Goal: Task Accomplishment & Management: Manage account settings

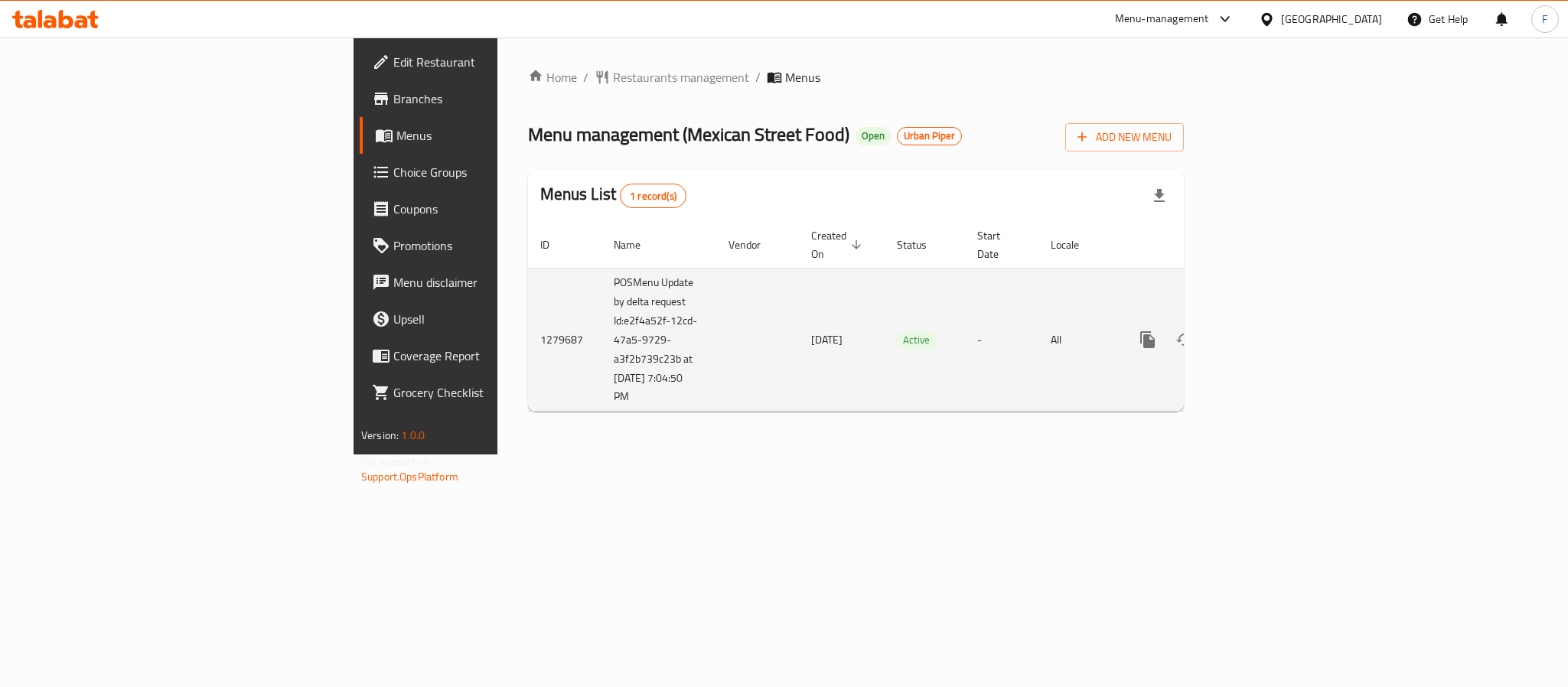
drag, startPoint x: 434, startPoint y: 379, endPoint x: 365, endPoint y: 316, distance: 93.4
click at [528, 322] on tr "1279687 POSMenu Update by delta request Id:e2f4a52f-12cd-47a5-9729-a3f2b739c23b…" at bounding box center [908, 339] width 760 height 144
click at [602, 363] on td "POSMenu Update by delta request Id:e2f4a52f-12cd-47a5-9729-a3f2b739c23b at [DAT…" at bounding box center [659, 339] width 115 height 144
drag, startPoint x: 441, startPoint y: 382, endPoint x: 374, endPoint y: 313, distance: 96.2
click at [602, 313] on td "POSMenu Update by delta request Id:e2f4a52f-12cd-47a5-9729-a3f2b739c23b at [DAT…" at bounding box center [659, 339] width 115 height 144
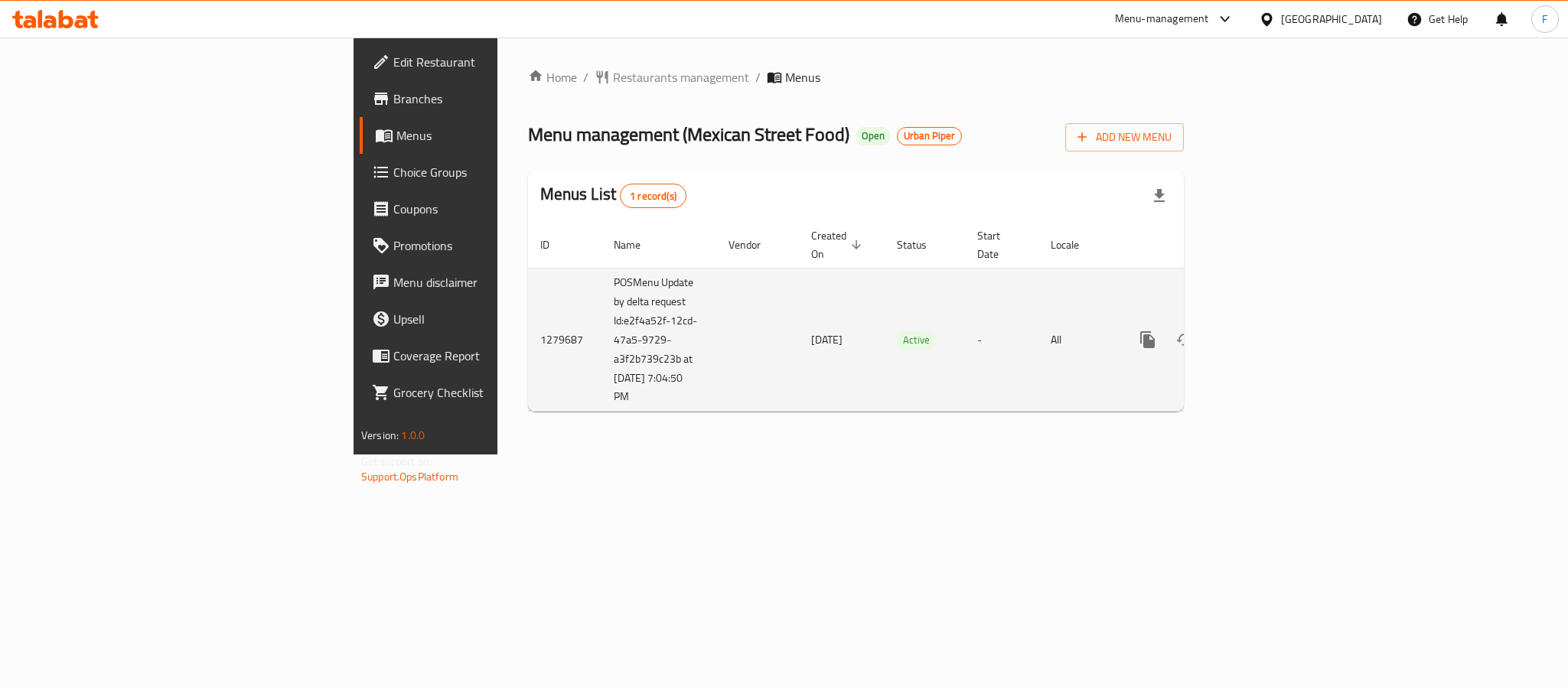
copy td "Id:e2f4a52f-12cd-47a5-9729-a3f2b739c23b at [DATE] 7:04:50 PM"
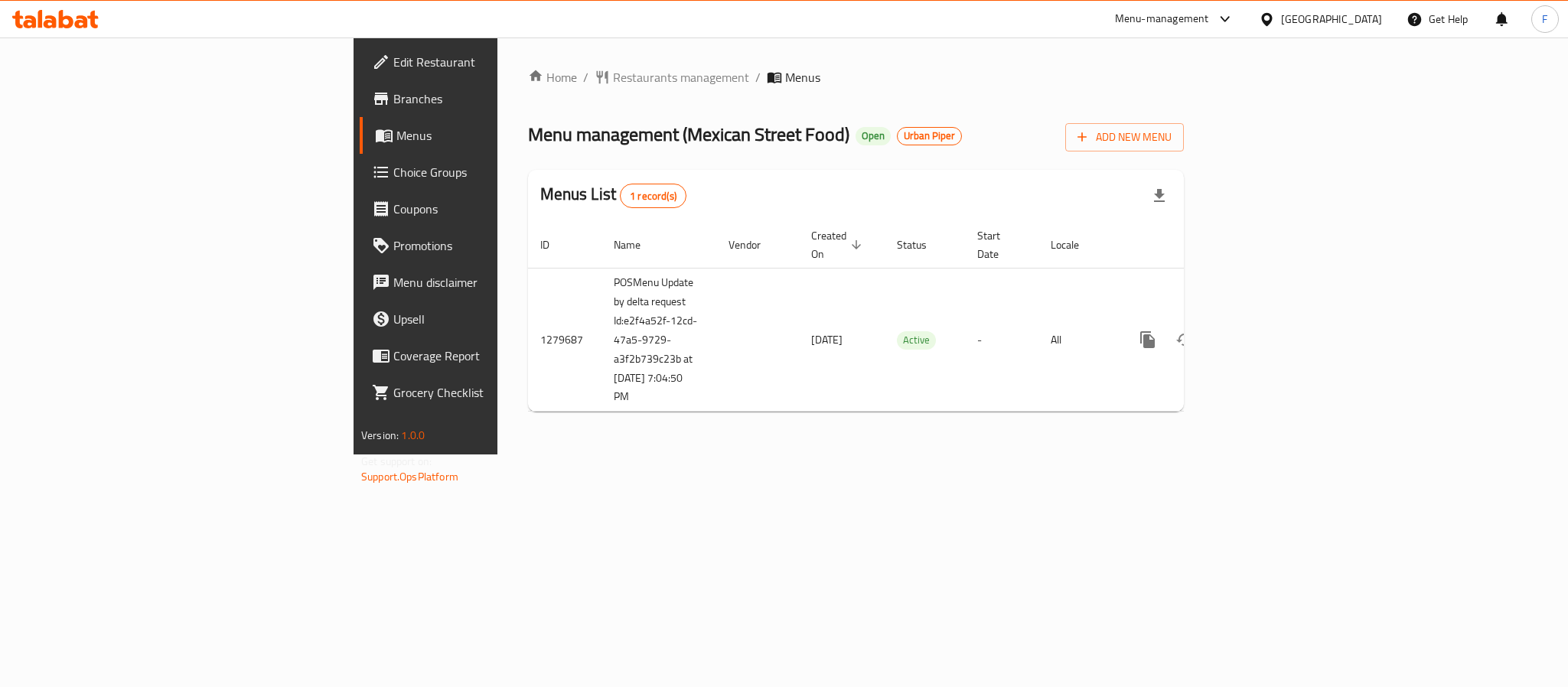
click at [907, 455] on div "Home / Restaurants management / Menus Menu management ( Mexican Street Food ) O…" at bounding box center [856, 246] width 717 height 417
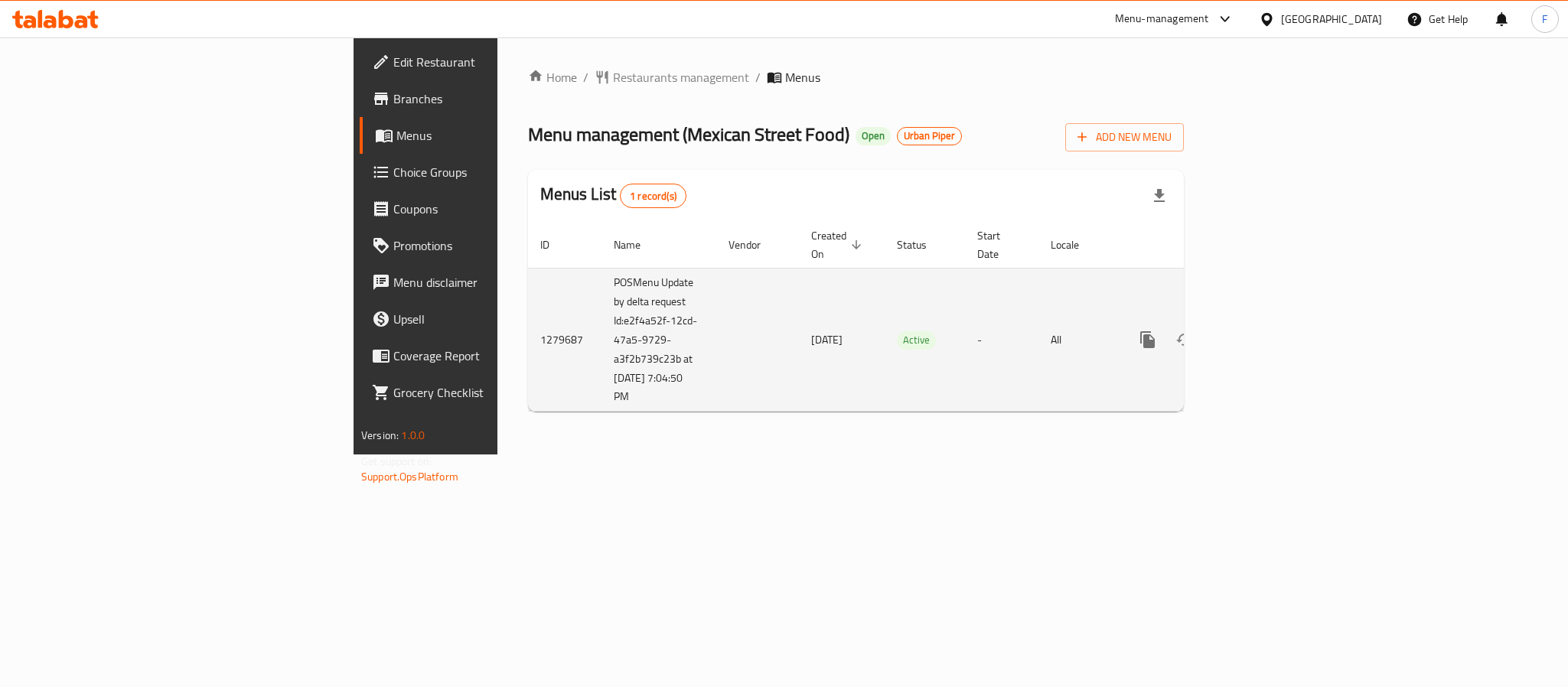
click at [1267, 330] on icon "enhanced table" at bounding box center [1258, 340] width 19 height 19
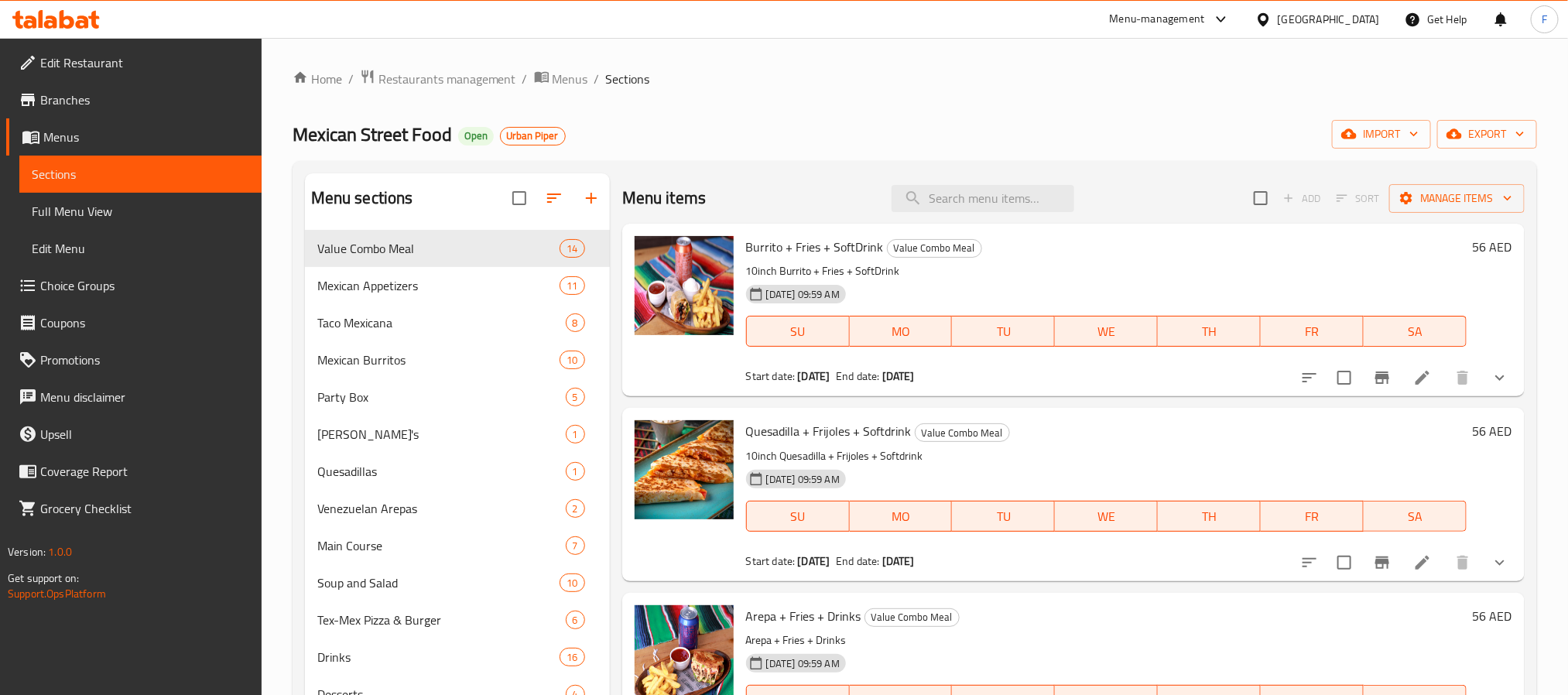
click at [105, 212] on span "Full Menu View" at bounding box center [140, 211] width 218 height 19
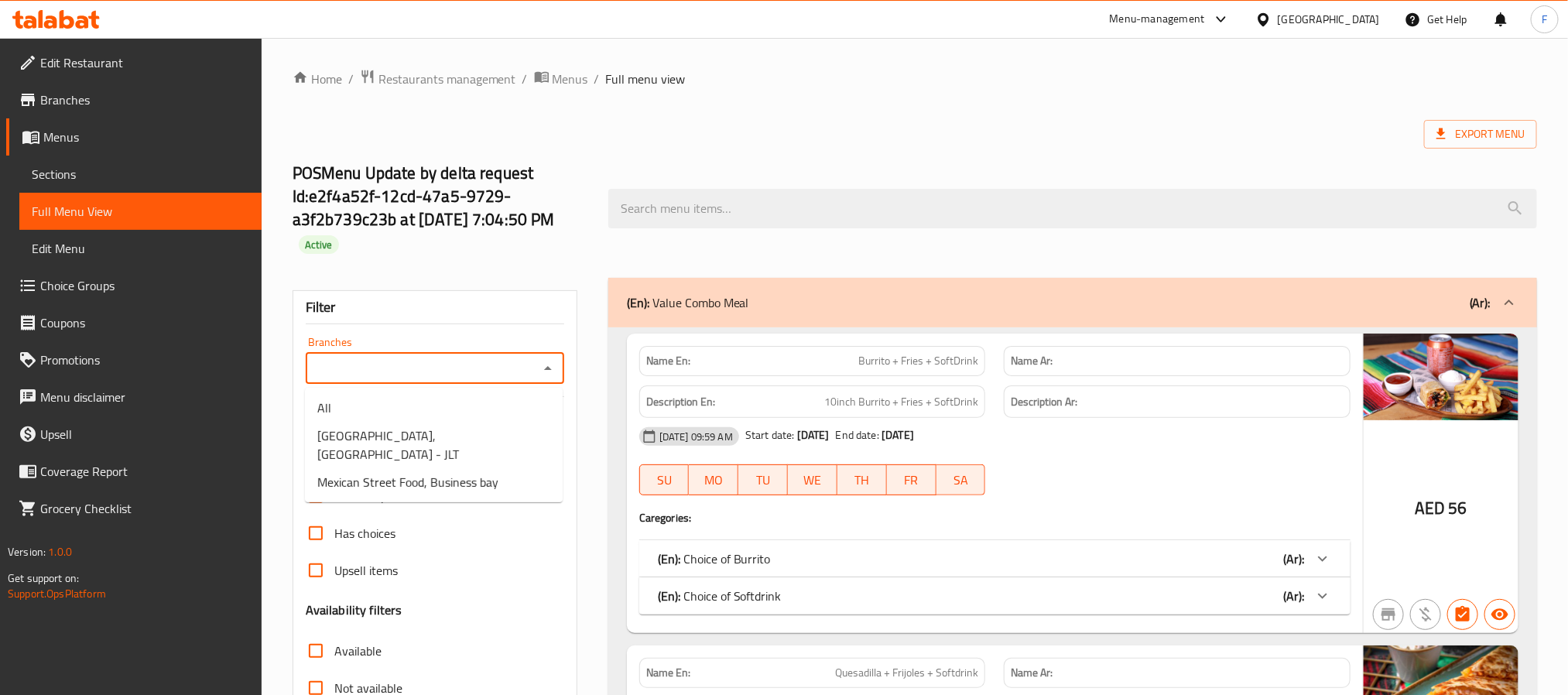
click at [473, 371] on input "Branches" at bounding box center [422, 369] width 223 height 22
click at [472, 474] on span "Mexican Street Food, Business bay" at bounding box center [408, 482] width 181 height 19
type input "Mexican Street Food, Business bay"
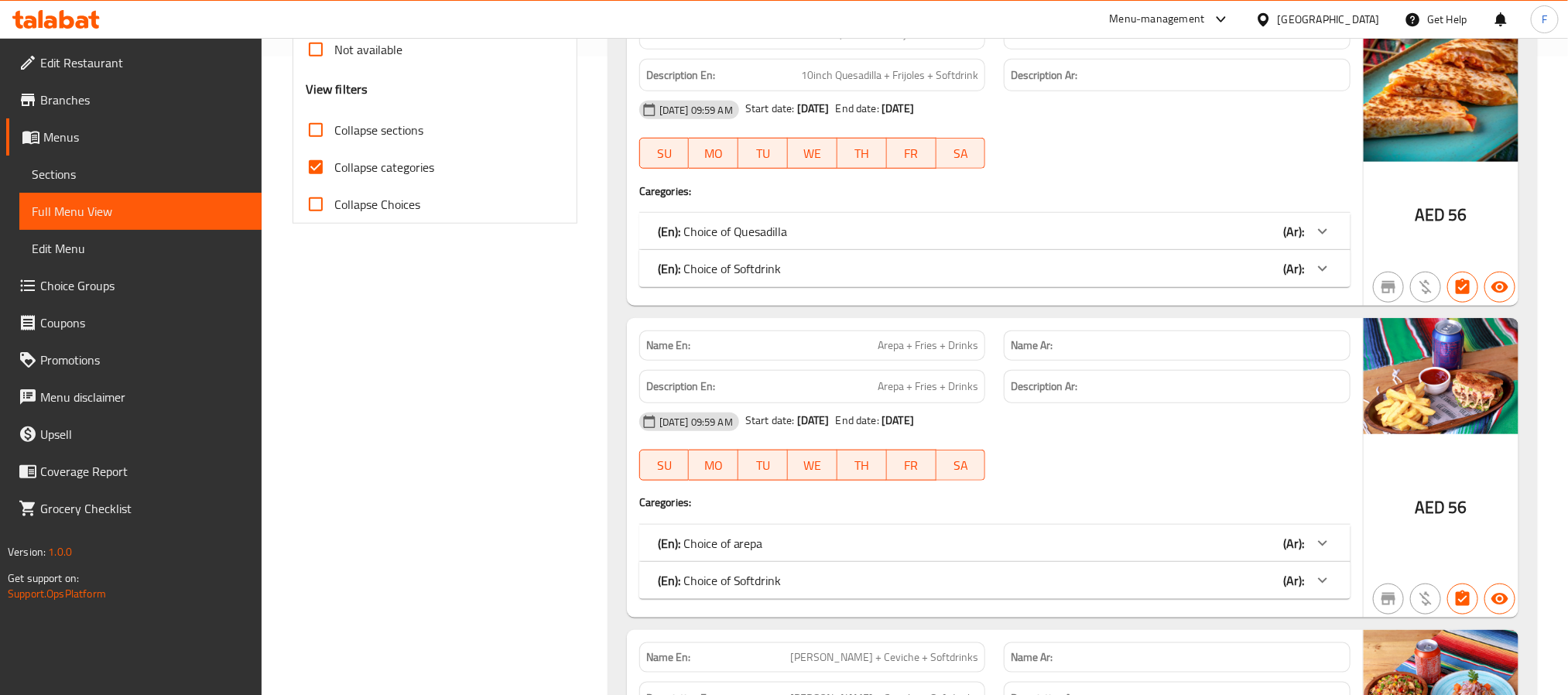
scroll to position [580, 0]
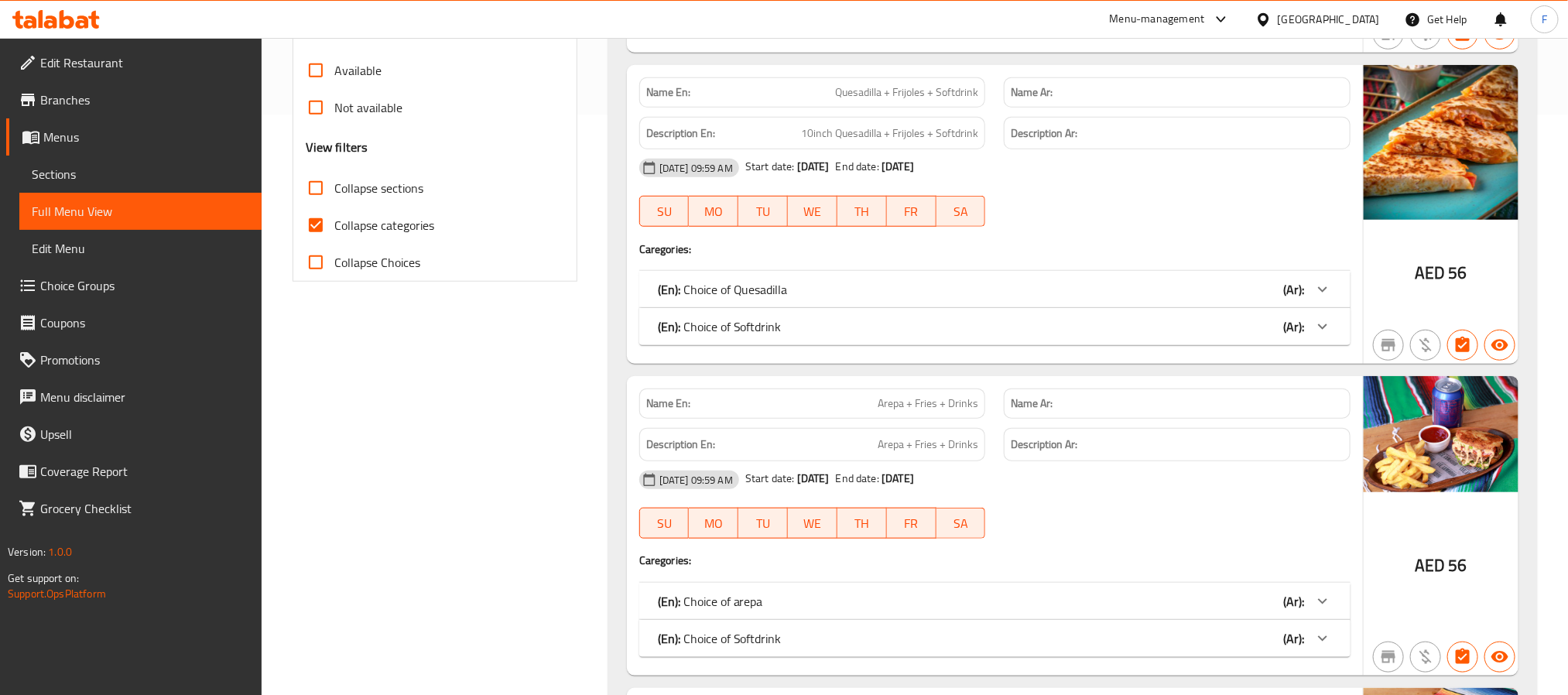
click at [311, 197] on input "Collapse sections" at bounding box center [315, 188] width 37 height 37
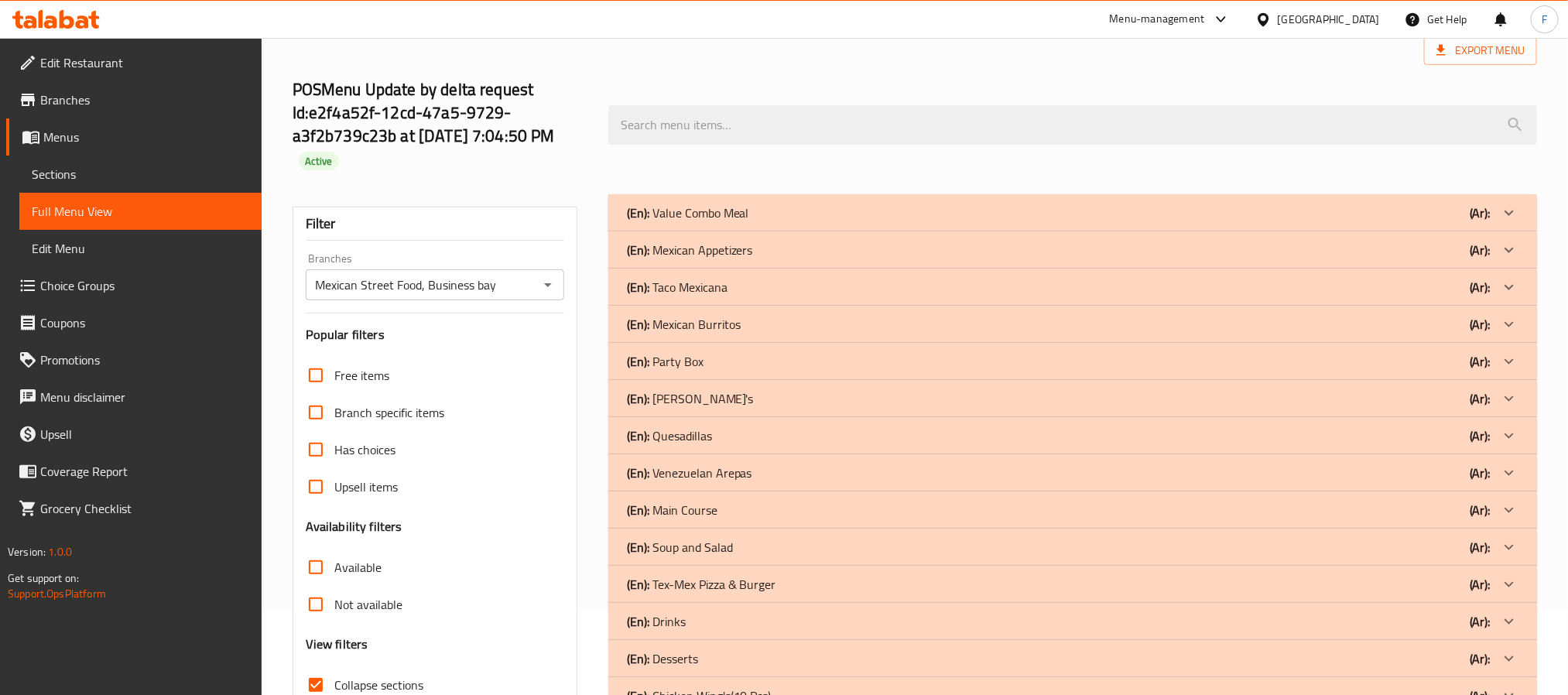
scroll to position [0, 0]
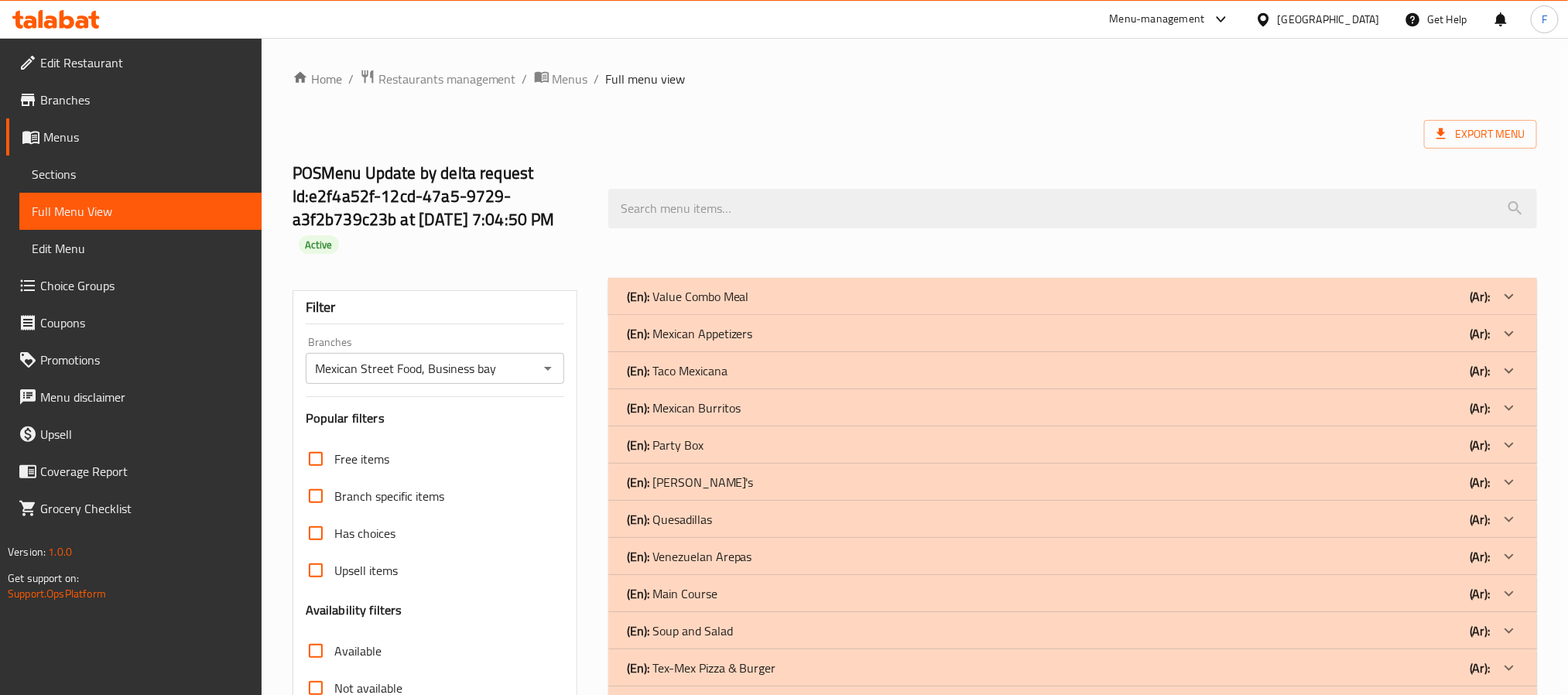
click at [890, 309] on div "(En): Value Combo Meal (Ar):" at bounding box center [1073, 296] width 929 height 37
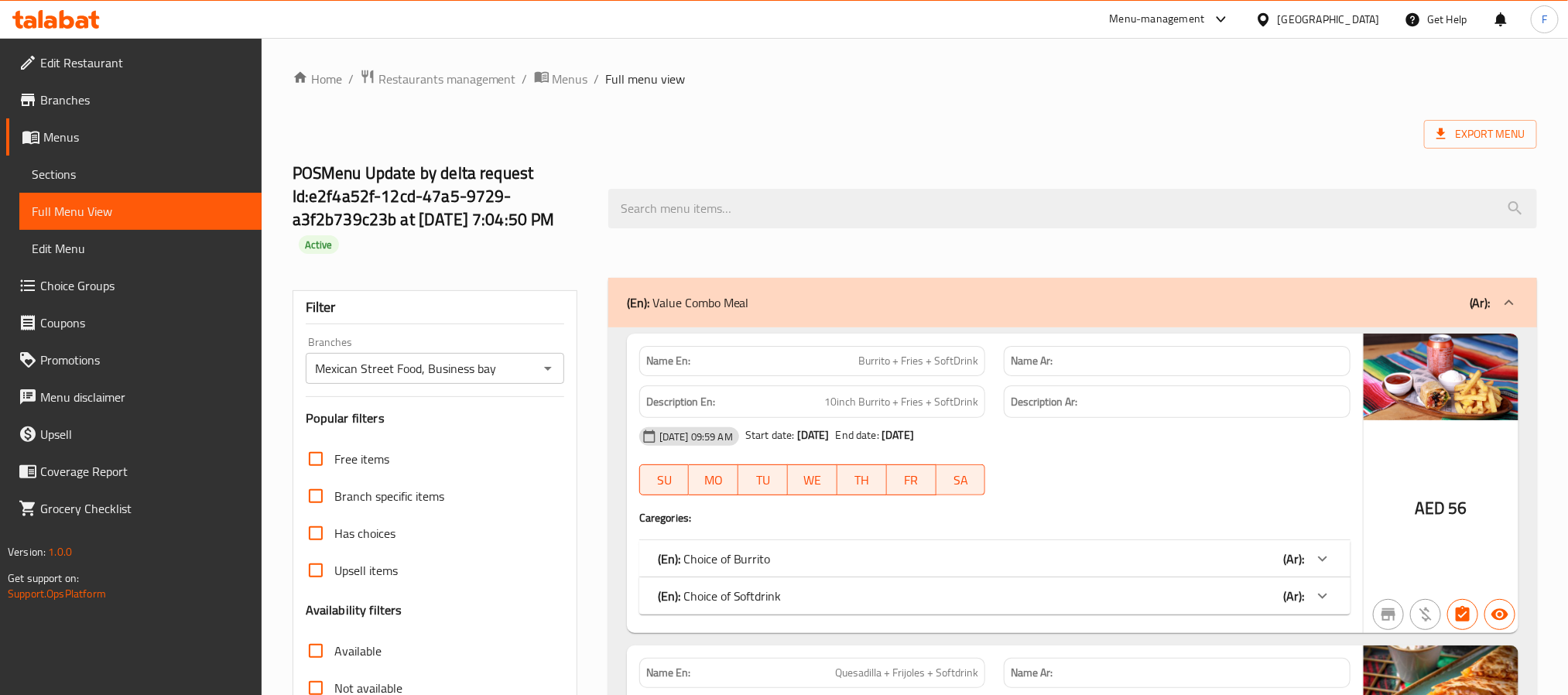
click at [890, 309] on div "(En): Value Combo Meal (Ar):" at bounding box center [1058, 303] width 863 height 19
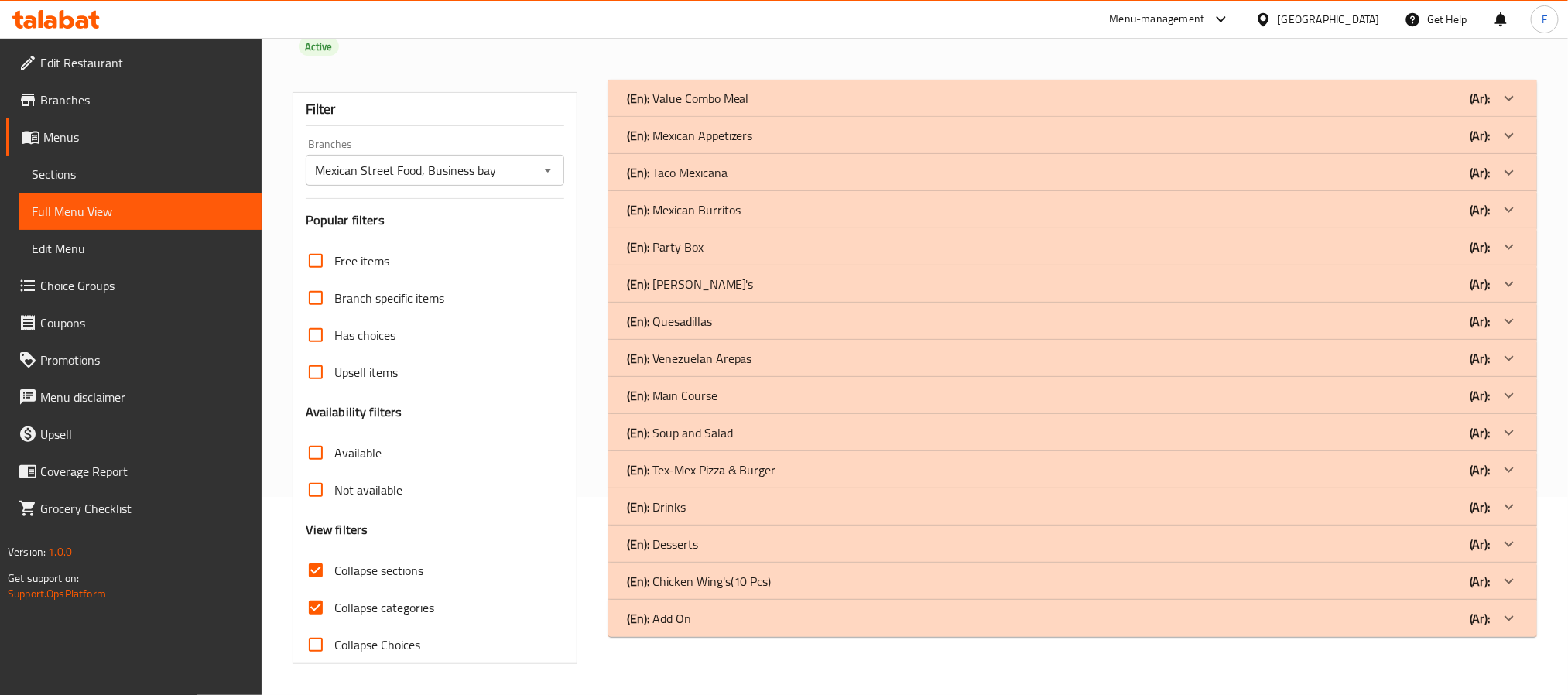
scroll to position [200, 0]
click at [320, 569] on input "Collapse sections" at bounding box center [315, 570] width 37 height 37
checkbox input "false"
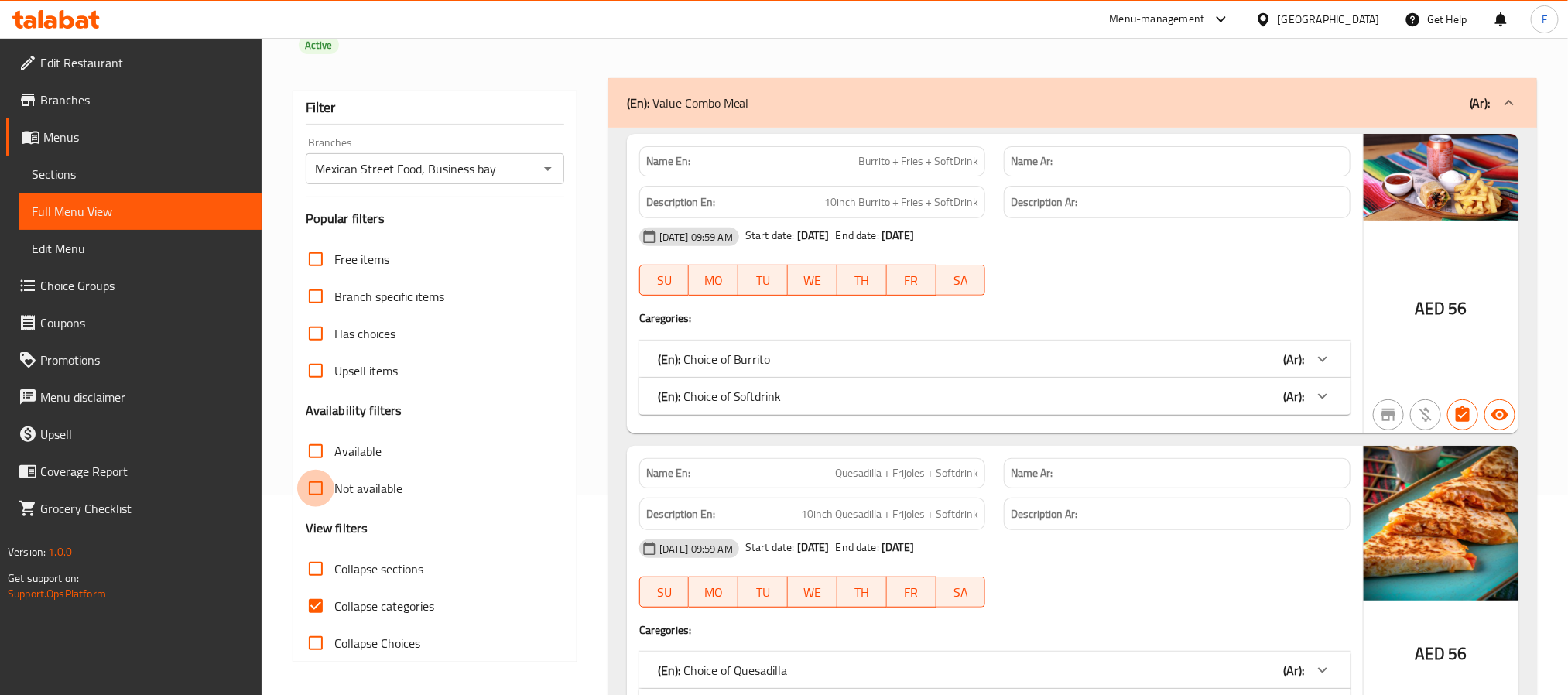
click at [321, 491] on input "Not available" at bounding box center [315, 487] width 37 height 37
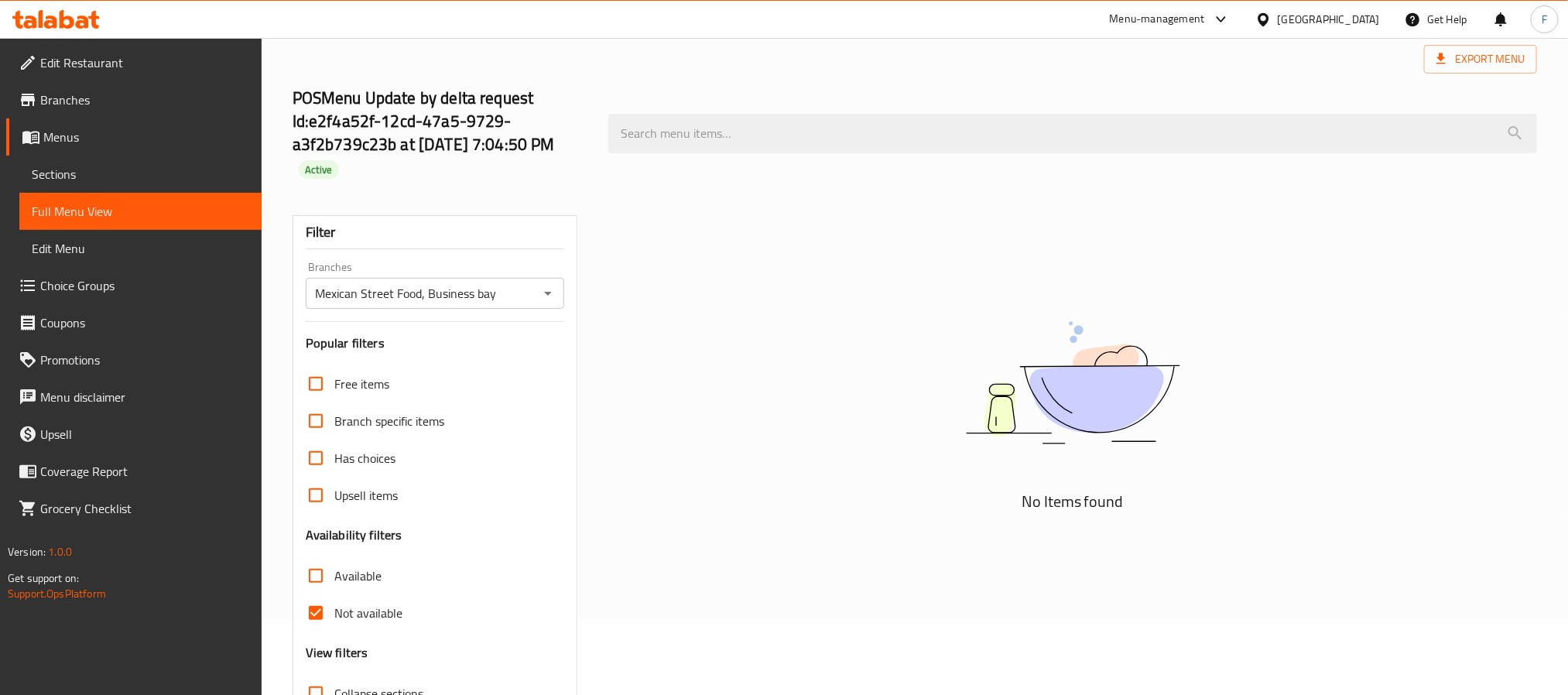
scroll to position [116, 0]
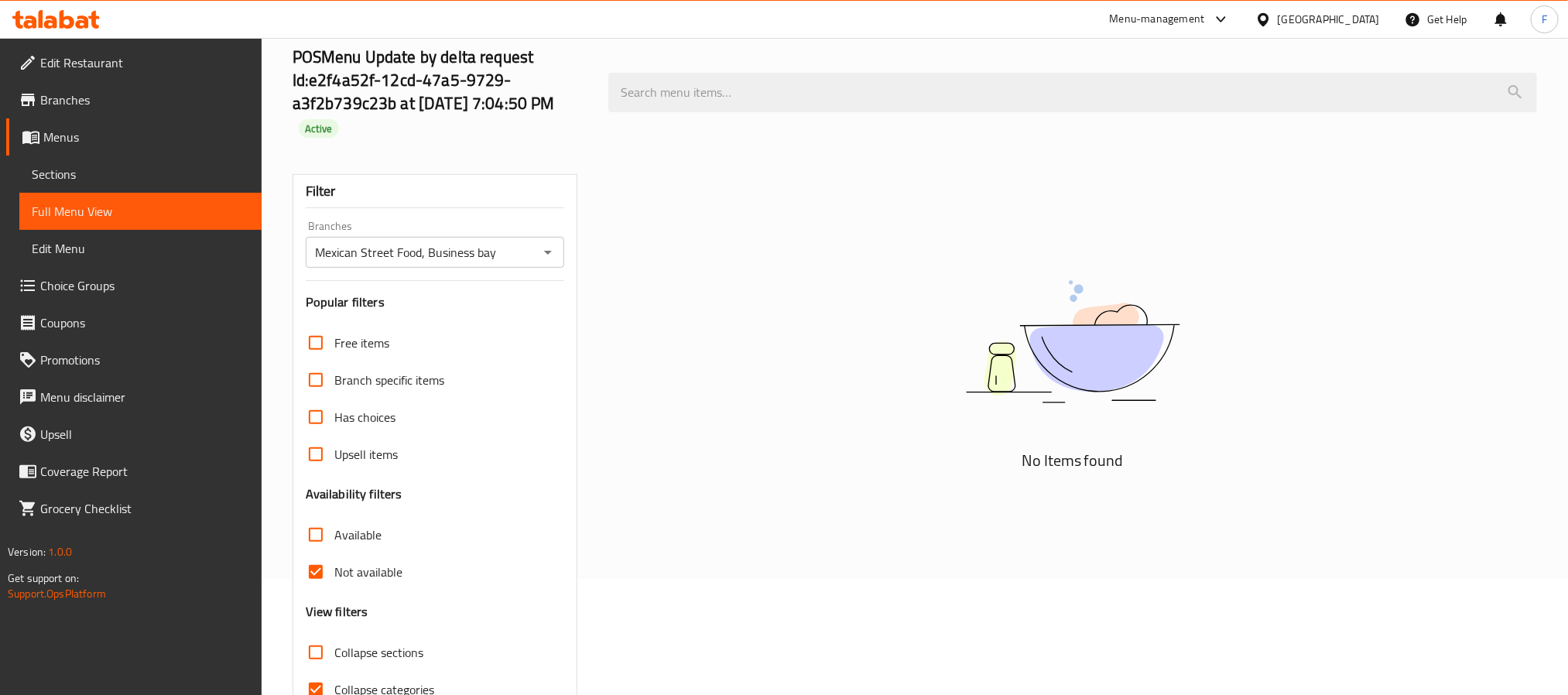
click at [318, 578] on input "Not available" at bounding box center [315, 572] width 37 height 37
checkbox input "false"
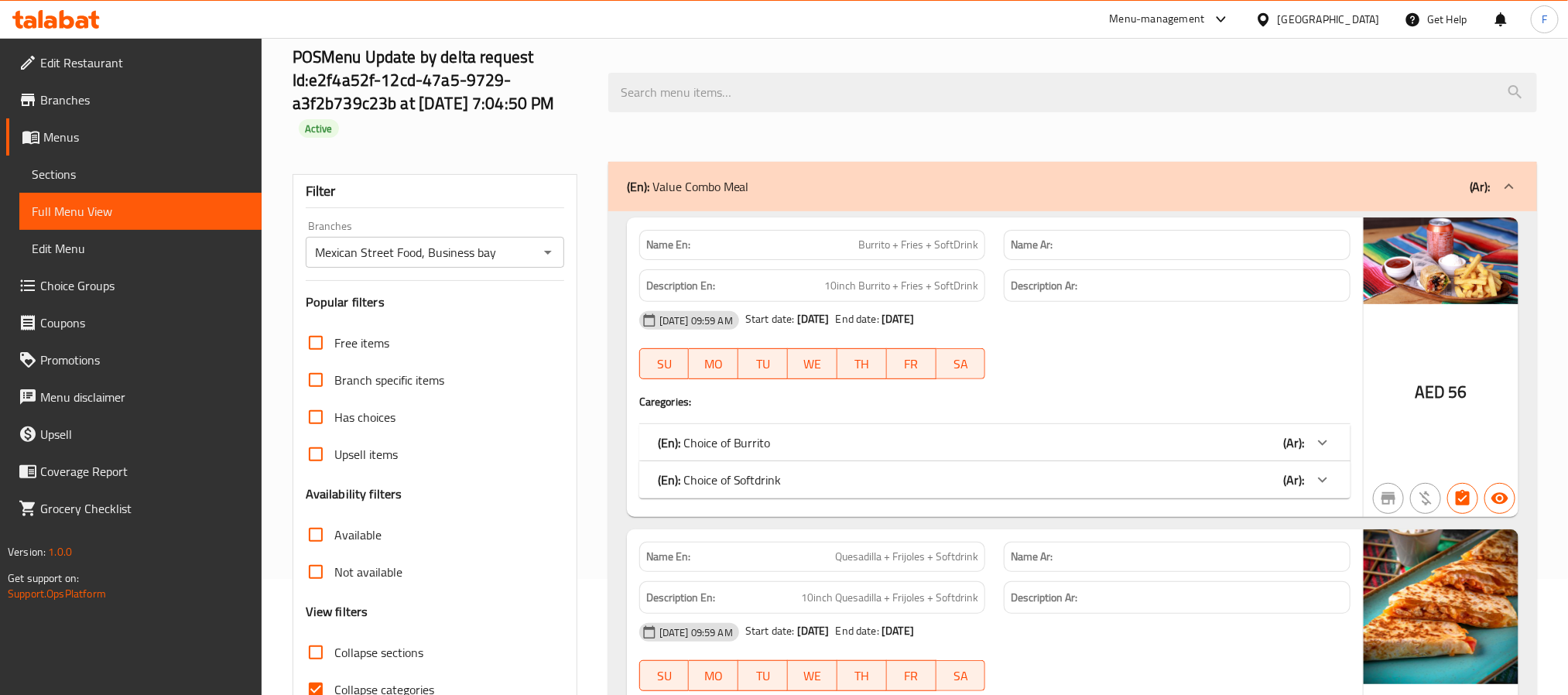
click at [305, 532] on input "Available" at bounding box center [315, 534] width 37 height 37
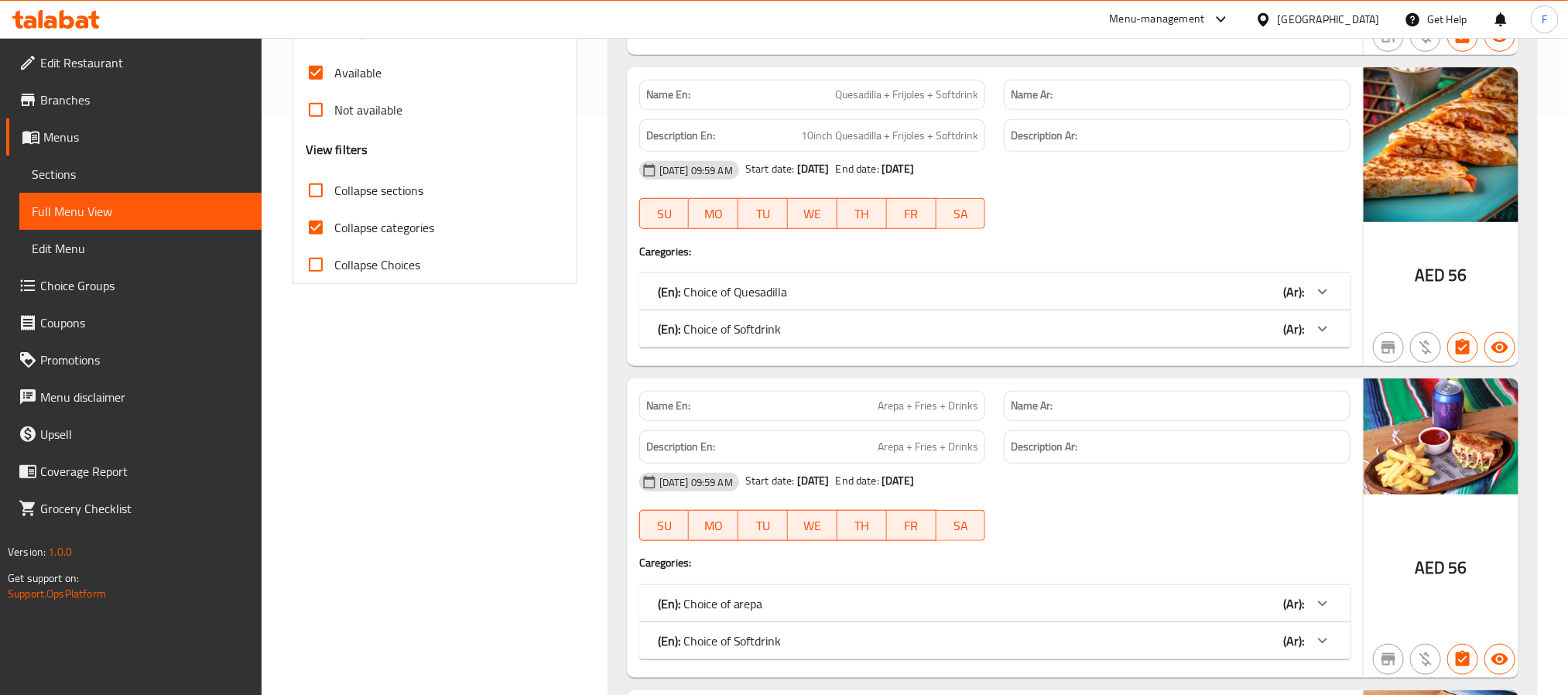
scroll to position [580, 0]
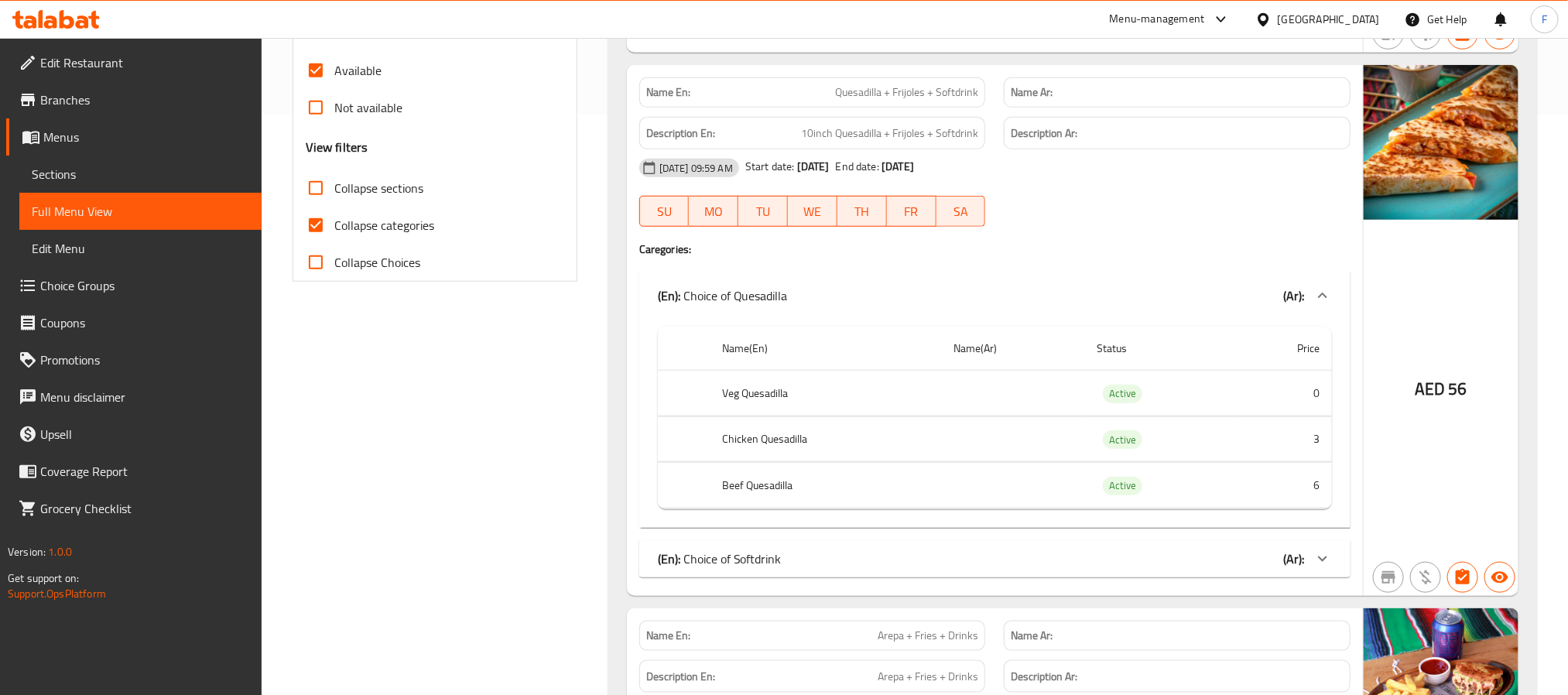
click at [1175, 300] on div "(En): Choice of Quesadilla (Ar):" at bounding box center [981, 296] width 646 height 19
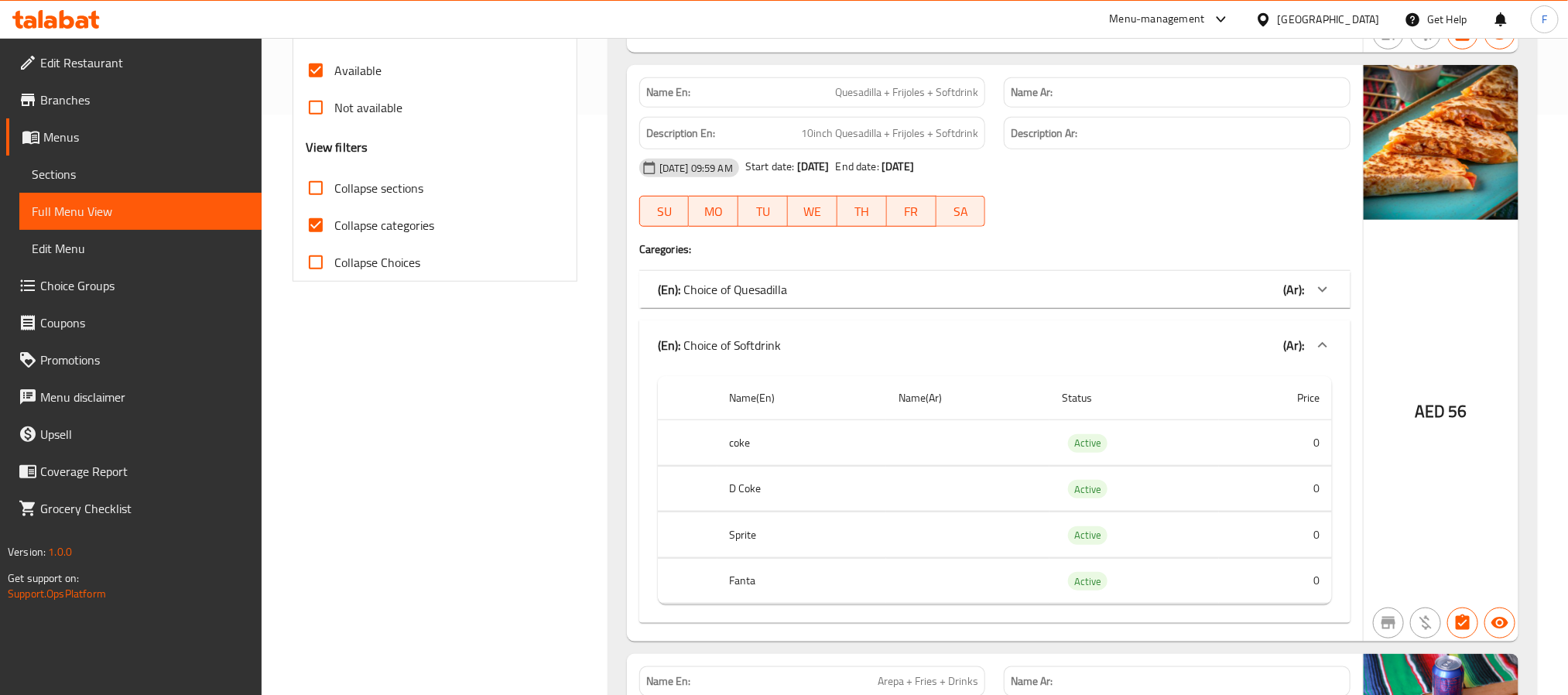
click at [1178, 327] on div "(En): Choice of Softdrink (Ar):" at bounding box center [995, 344] width 711 height 50
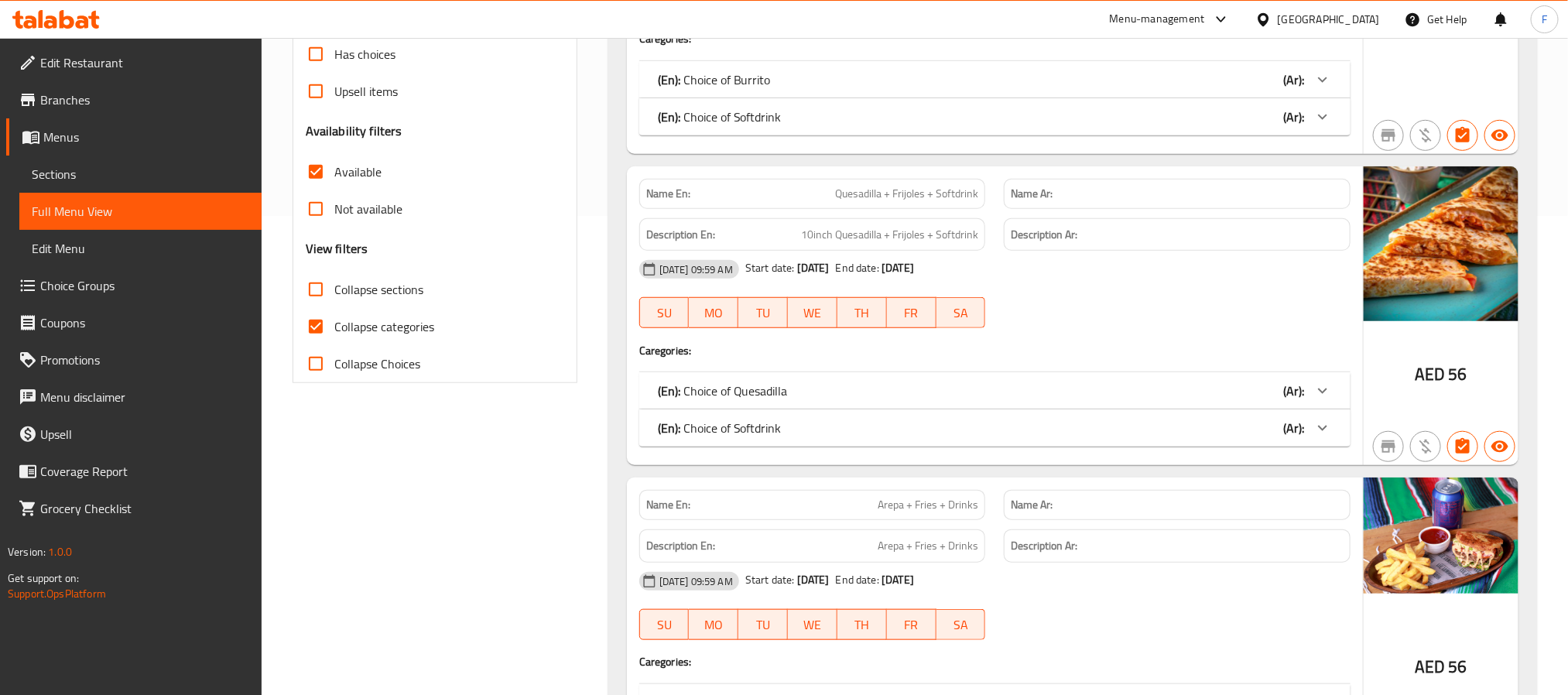
scroll to position [116, 0]
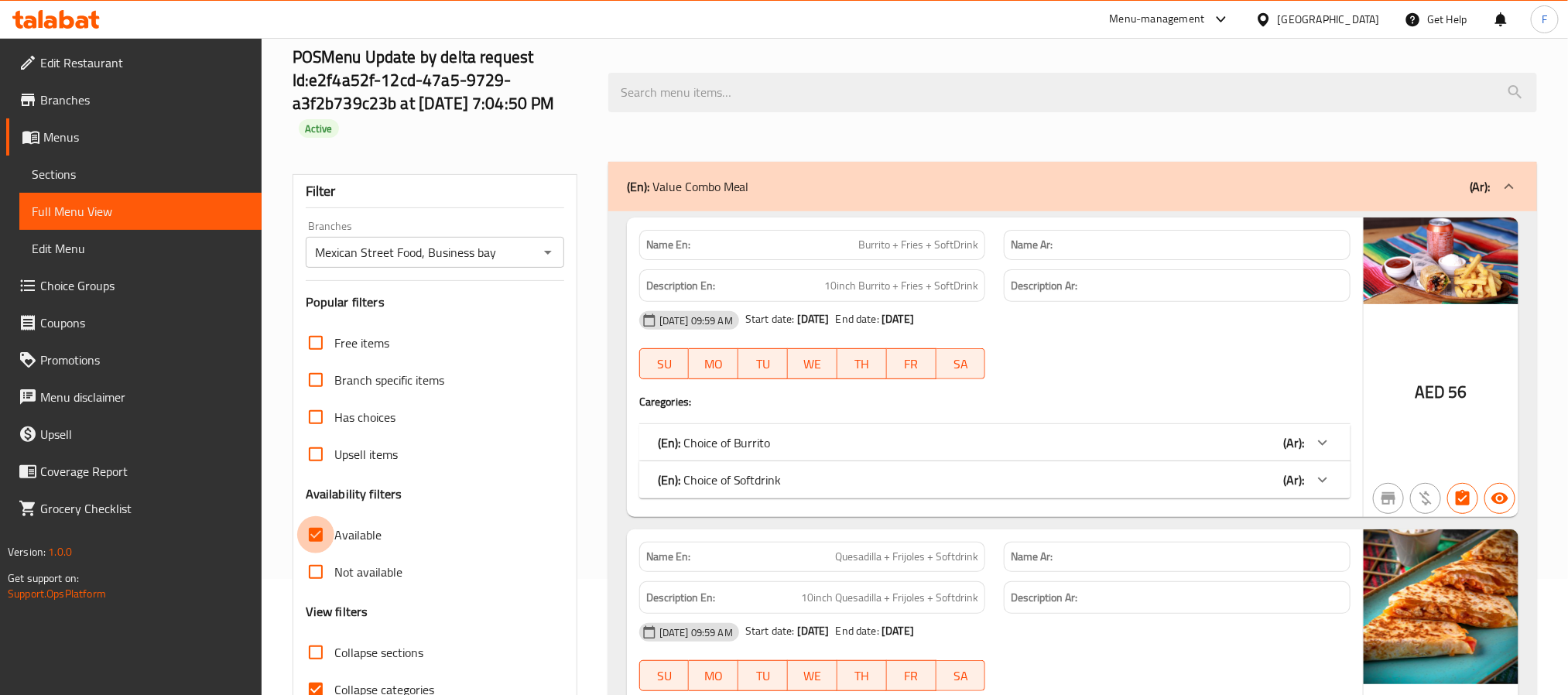
click at [316, 529] on input "Available" at bounding box center [315, 534] width 37 height 37
checkbox input "false"
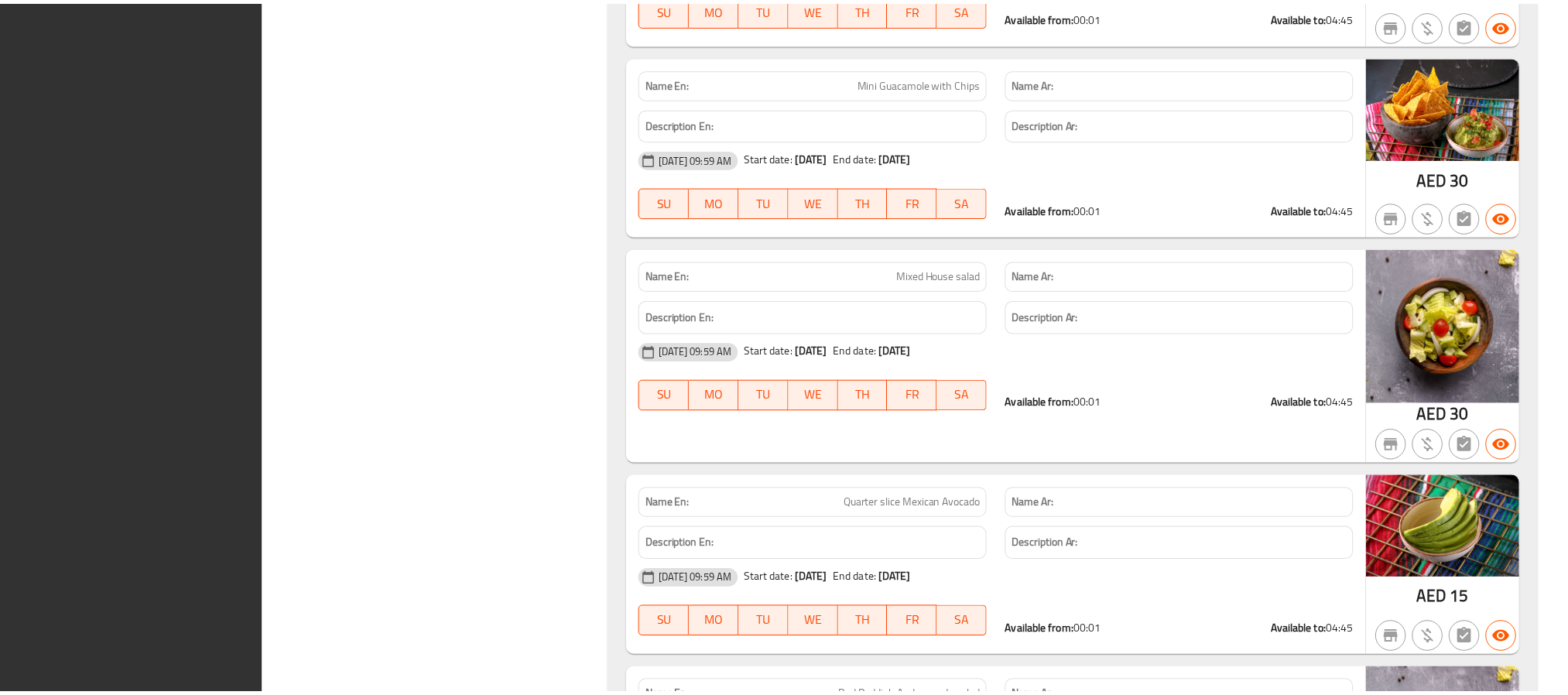
scroll to position [32841, 0]
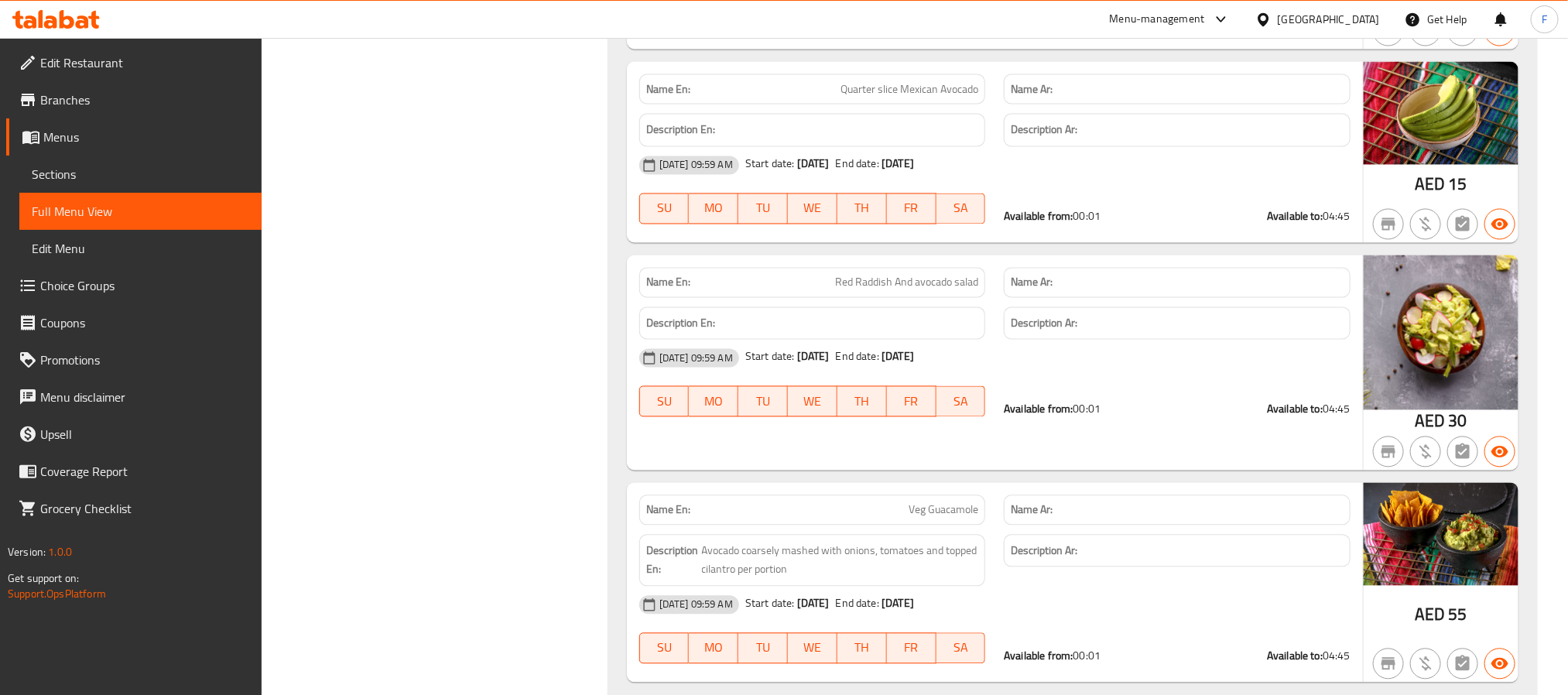
click at [72, 107] on span "Branches" at bounding box center [145, 100] width 209 height 19
